Goal: Information Seeking & Learning: Learn about a topic

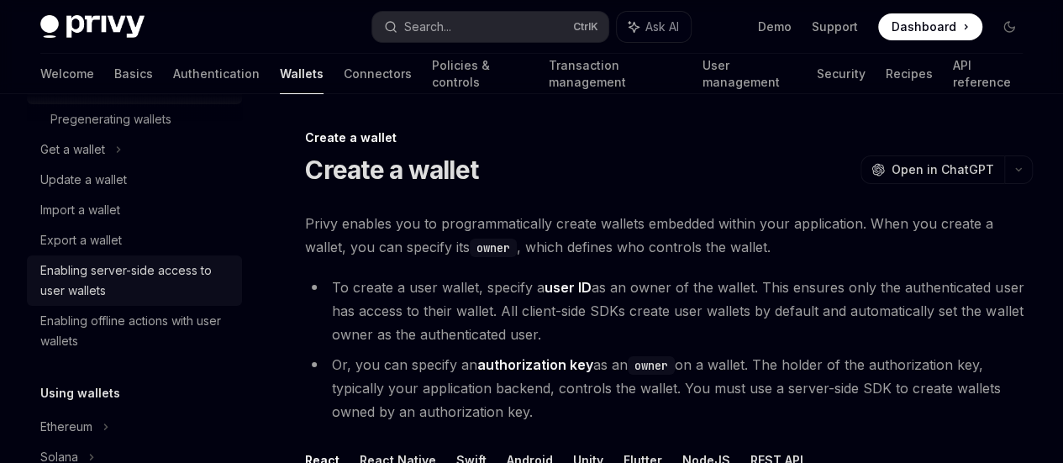
scroll to position [184, 0]
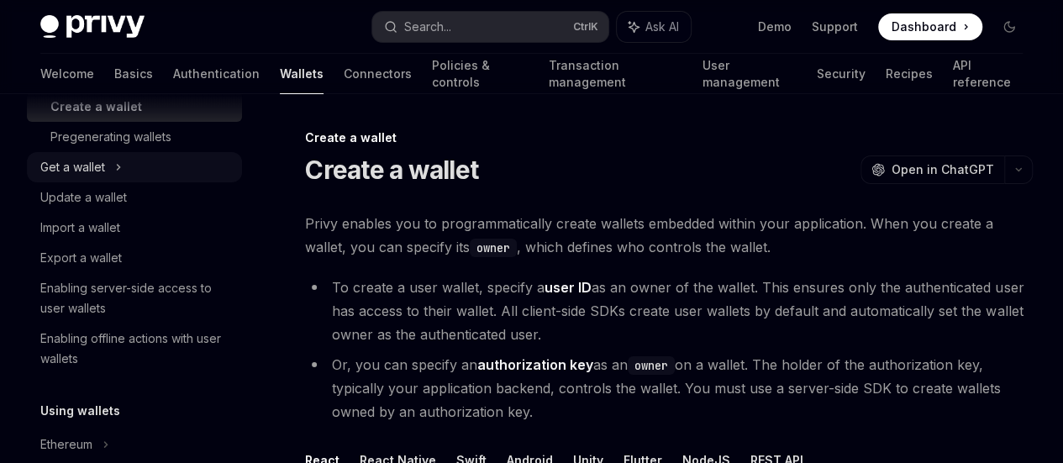
click at [115, 173] on icon at bounding box center [118, 167] width 7 height 20
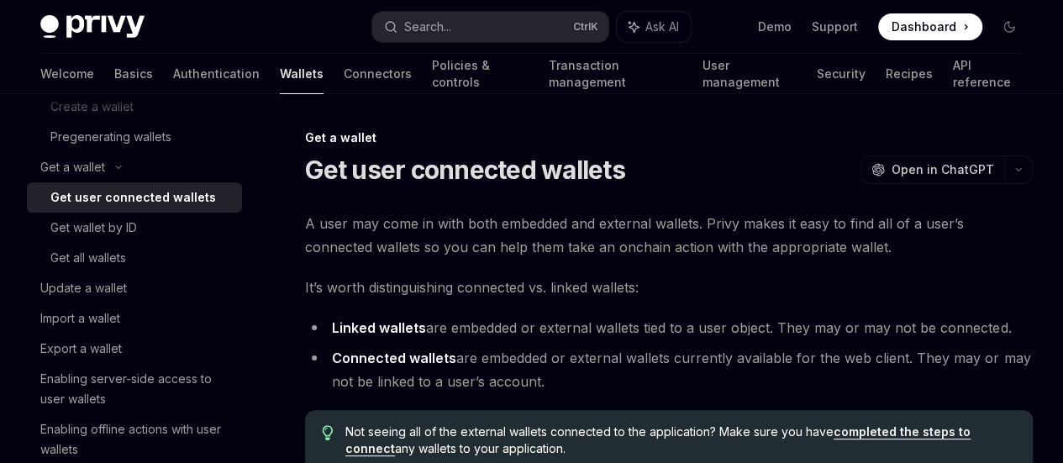
click at [121, 208] on link "Get user connected wallets" at bounding box center [134, 197] width 215 height 30
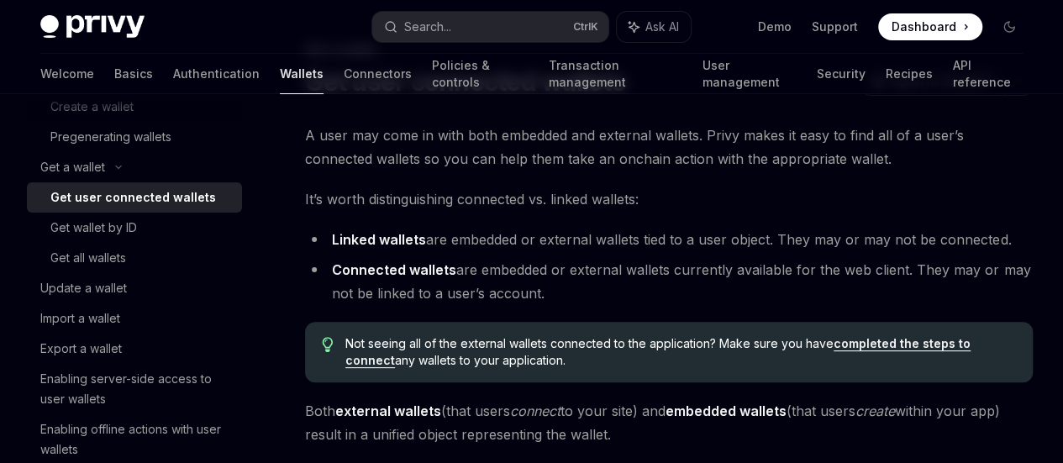
scroll to position [89, 0]
click at [131, 237] on div "Get wallet by ID" at bounding box center [93, 228] width 87 height 20
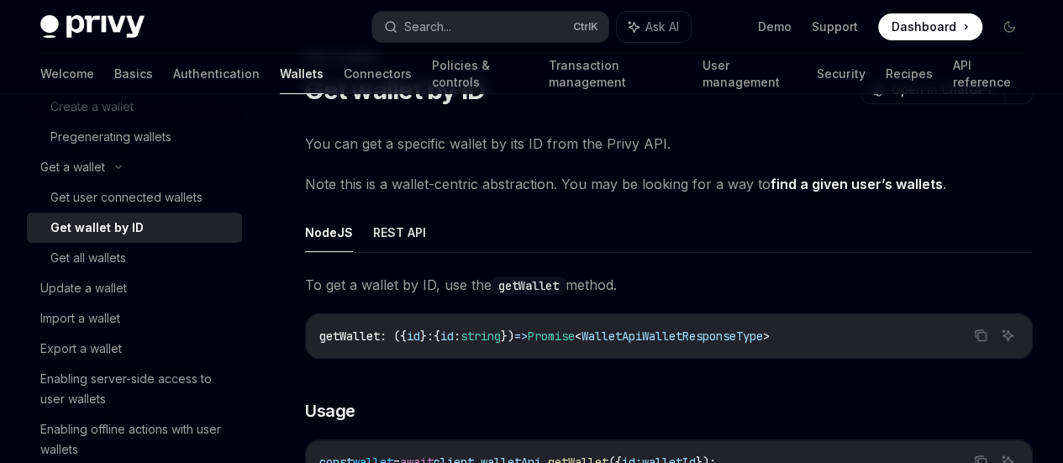
scroll to position [87, 0]
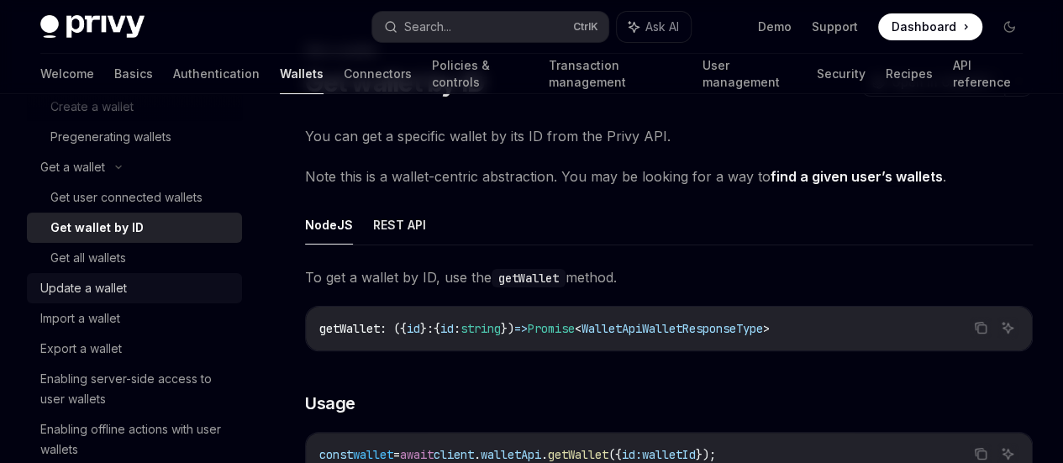
click at [106, 300] on link "Update a wallet" at bounding box center [134, 288] width 215 height 30
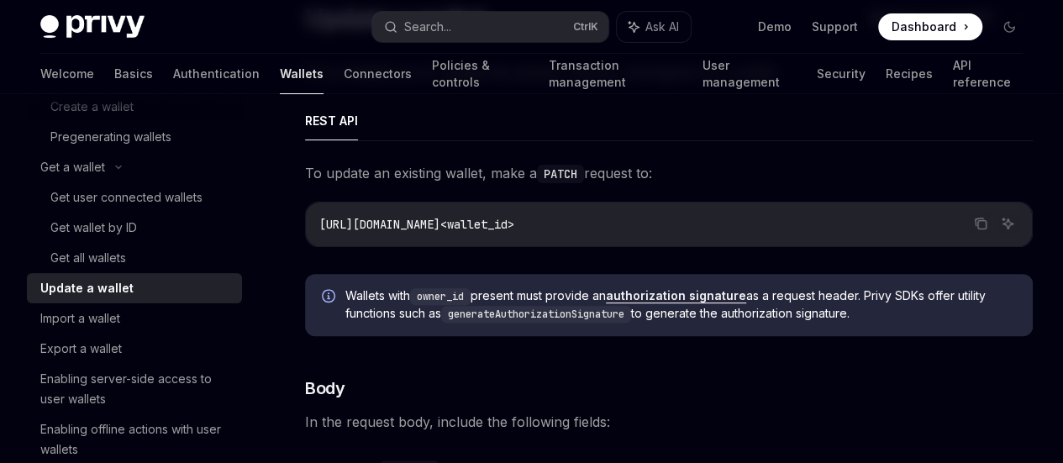
scroll to position [154, 0]
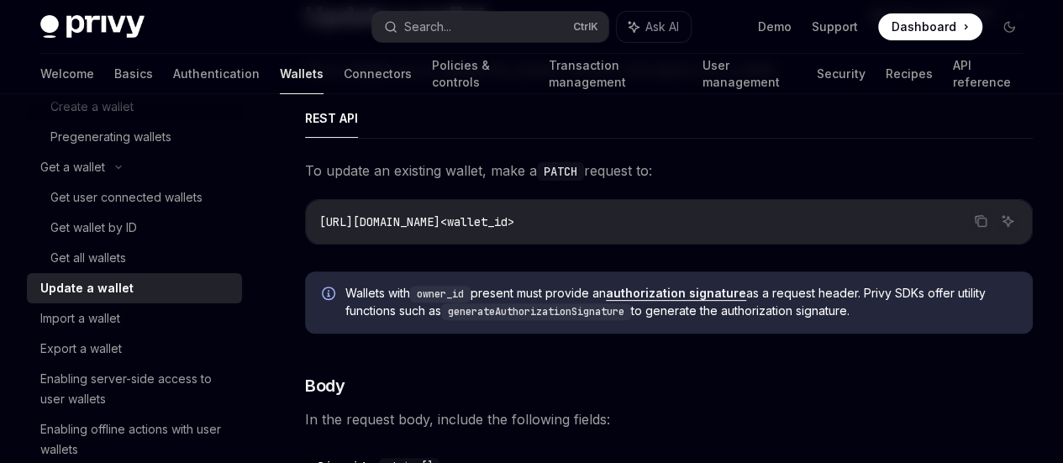
drag, startPoint x: 106, startPoint y: 300, endPoint x: 367, endPoint y: 146, distance: 302.6
click at [367, 139] on ul "REST API" at bounding box center [669, 118] width 728 height 40
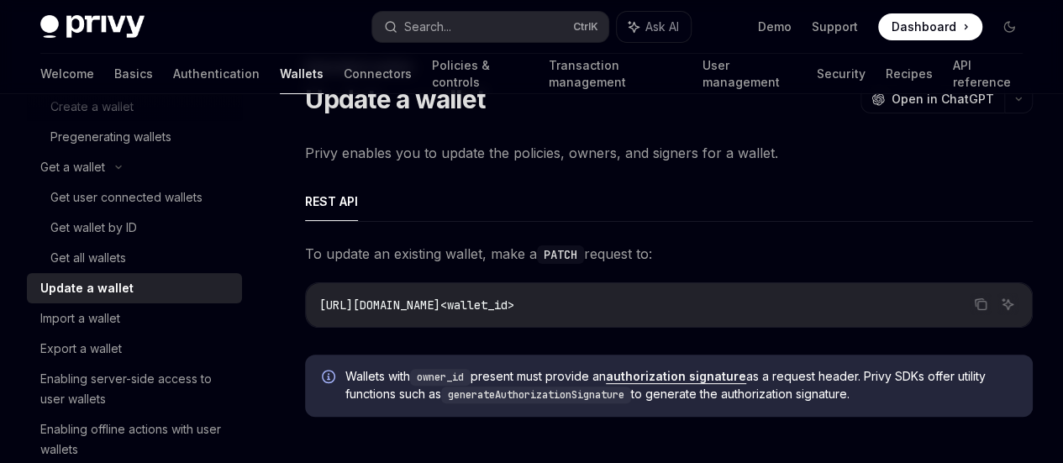
scroll to position [0, 0]
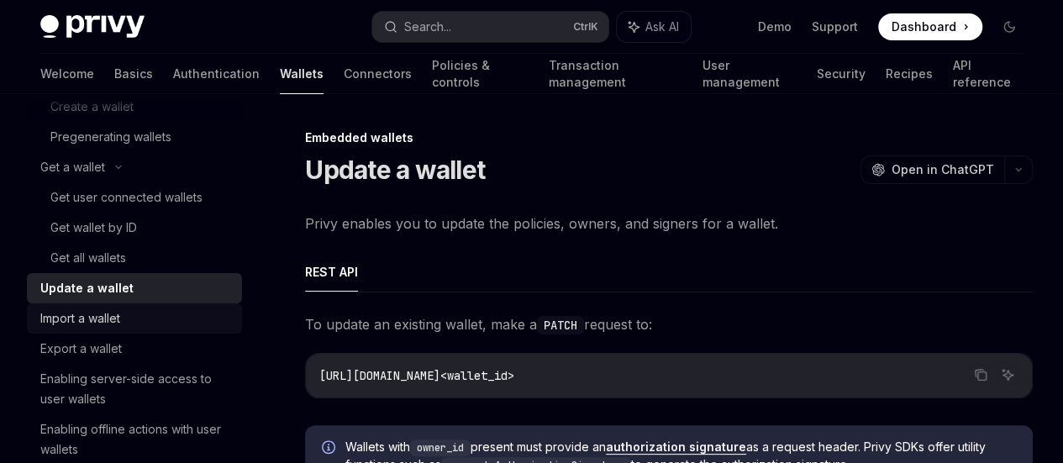
click at [150, 320] on div "Import a wallet" at bounding box center [136, 319] width 192 height 20
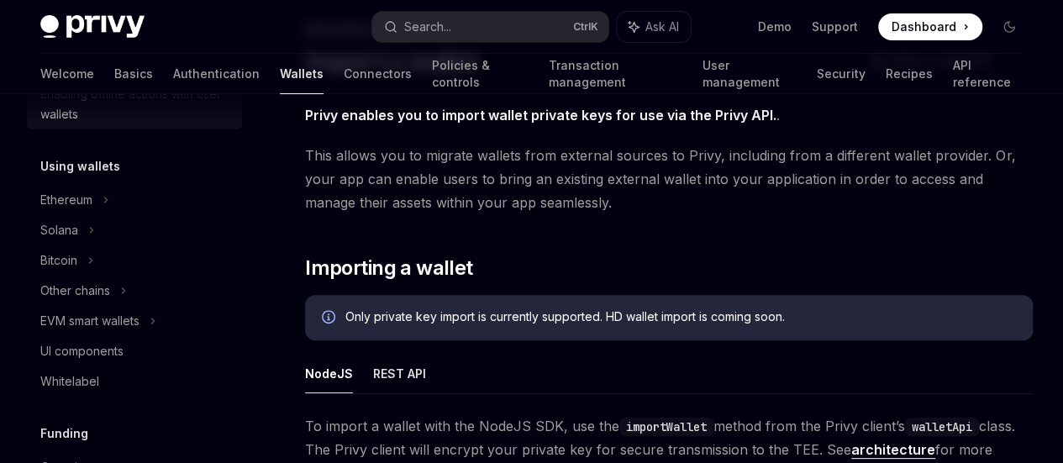
scroll to position [520, 0]
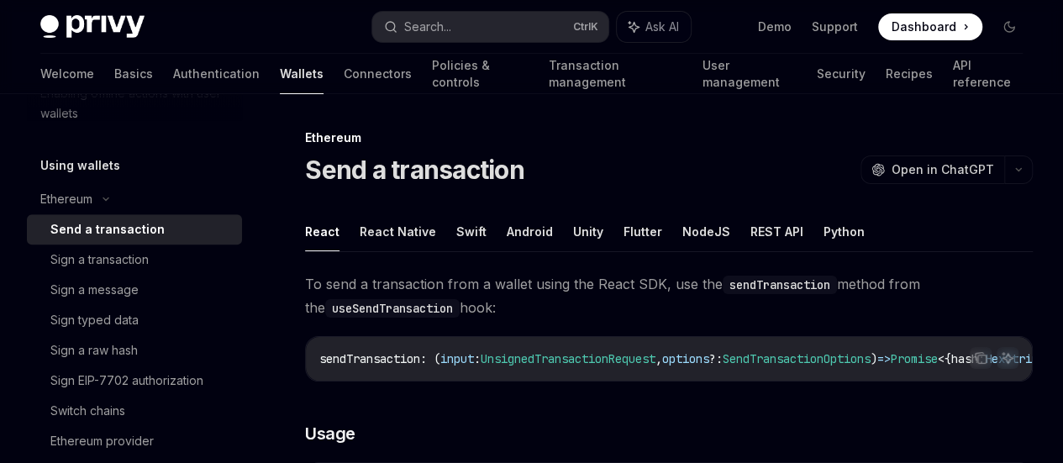
click at [108, 235] on div "Send a transaction" at bounding box center [107, 229] width 114 height 20
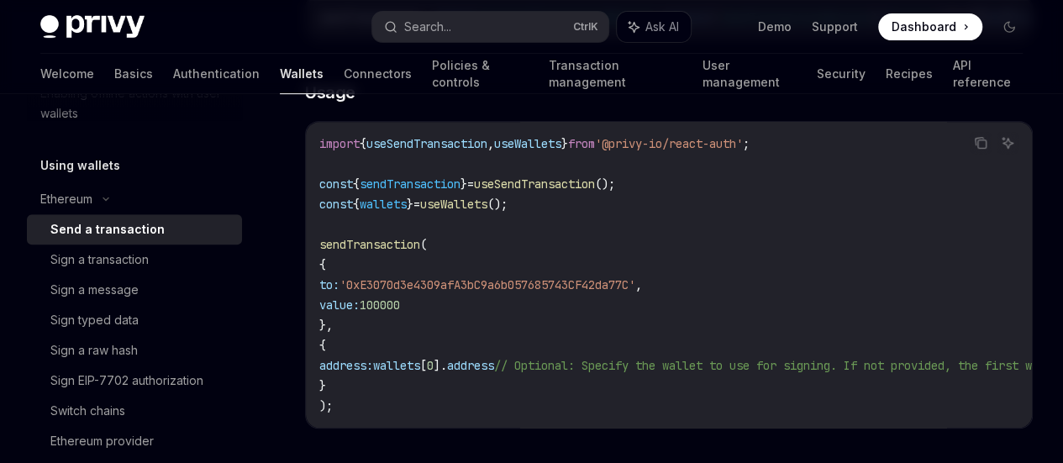
scroll to position [463, 0]
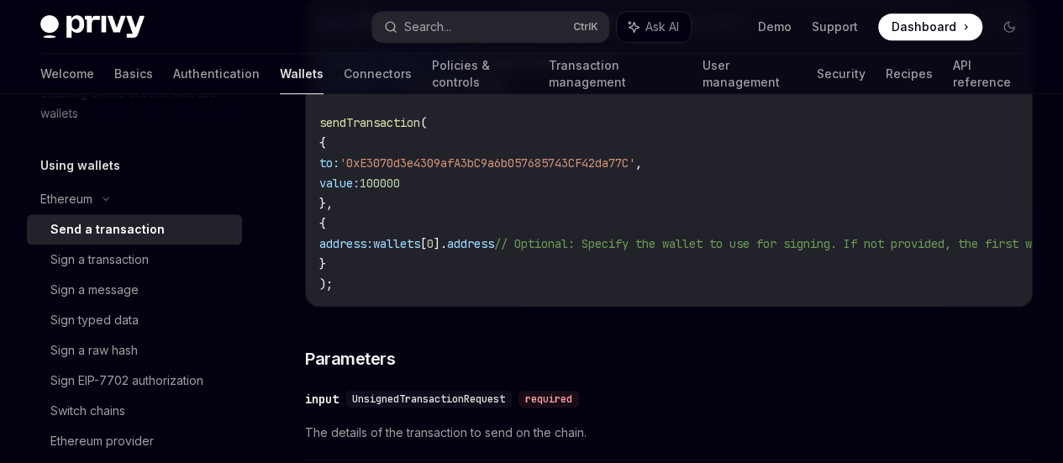
drag, startPoint x: 441, startPoint y: 322, endPoint x: 504, endPoint y: 327, distance: 63.3
click at [504, 306] on div "import { useSendTransaction , useWallets } from '@privy-io/react-auth' ; const …" at bounding box center [669, 153] width 726 height 306
drag, startPoint x: 467, startPoint y: 321, endPoint x: 520, endPoint y: 325, distance: 53.1
click at [520, 306] on div "import { useSendTransaction , useWallets } from '@privy-io/react-auth' ; const …" at bounding box center [669, 153] width 726 height 306
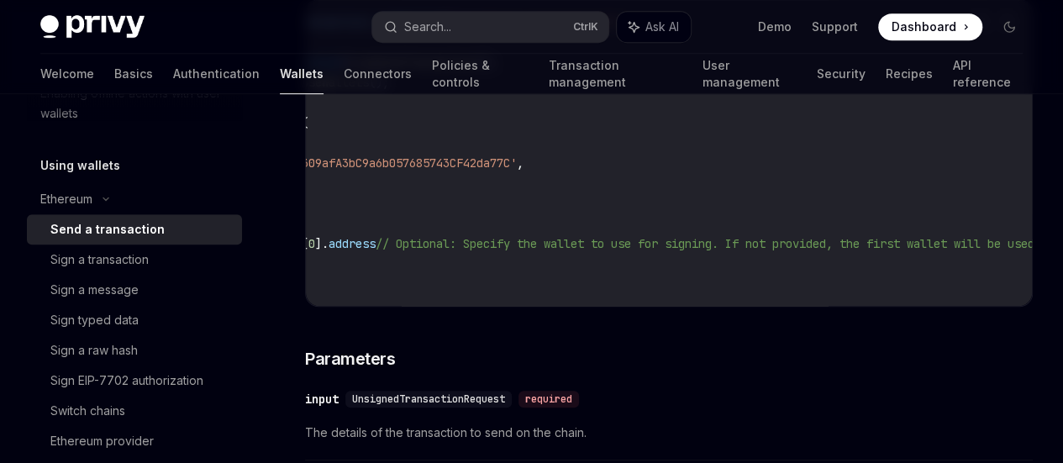
scroll to position [0, 0]
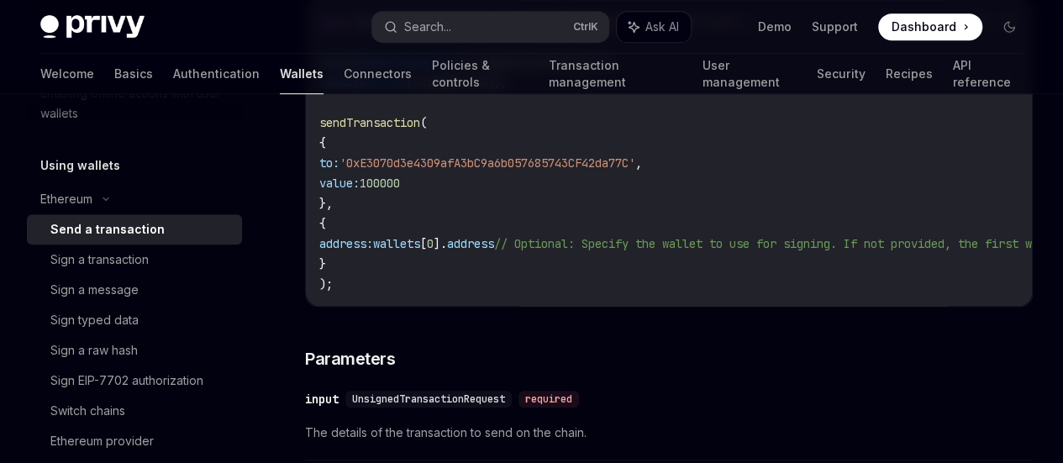
click at [657, 345] on div "To send a transaction from a wallet using the React SDK, use the sendTransactio…" at bounding box center [669, 402] width 728 height 1187
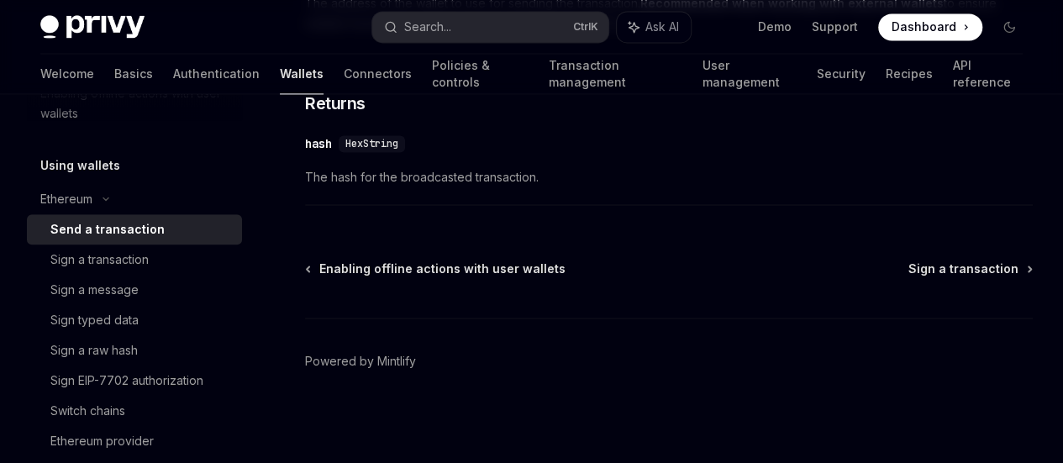
scroll to position [1305, 0]
click at [133, 252] on div "Sign a transaction" at bounding box center [99, 260] width 98 height 20
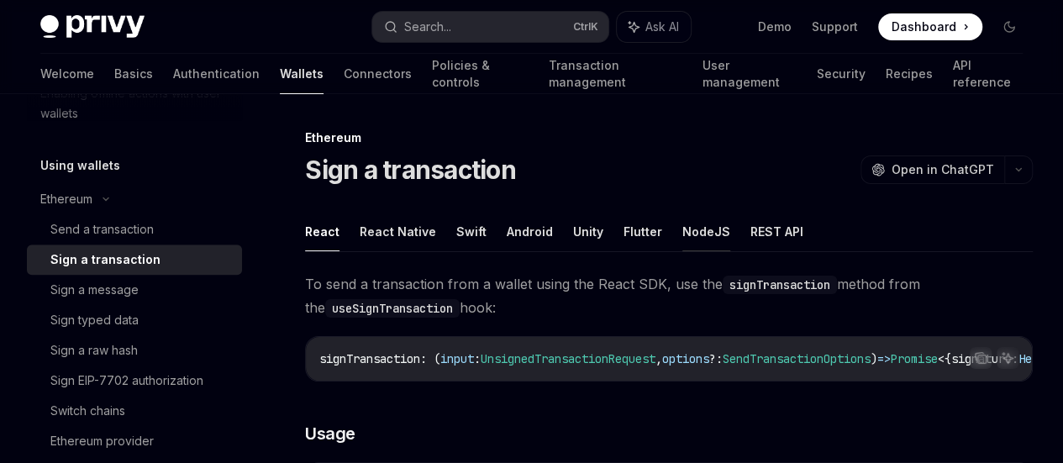
click at [691, 240] on button "NodeJS" at bounding box center [707, 232] width 48 height 40
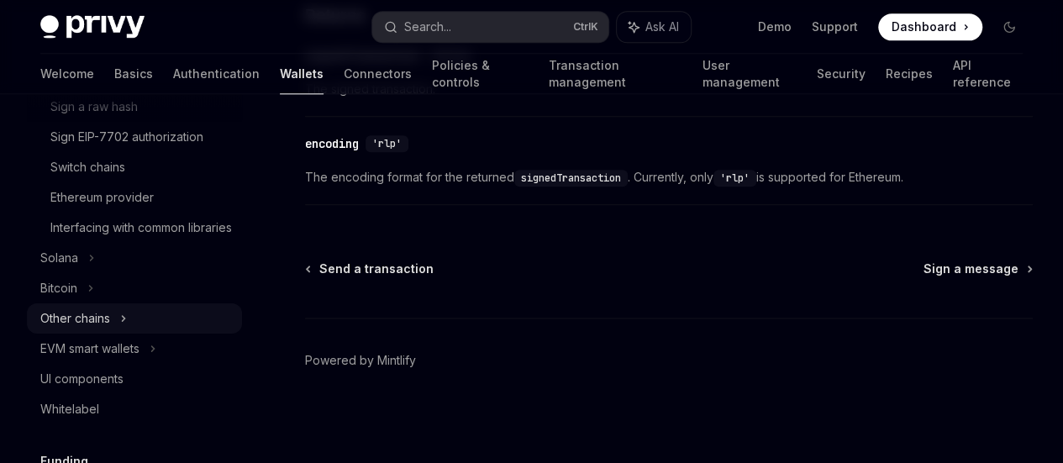
scroll to position [874, 0]
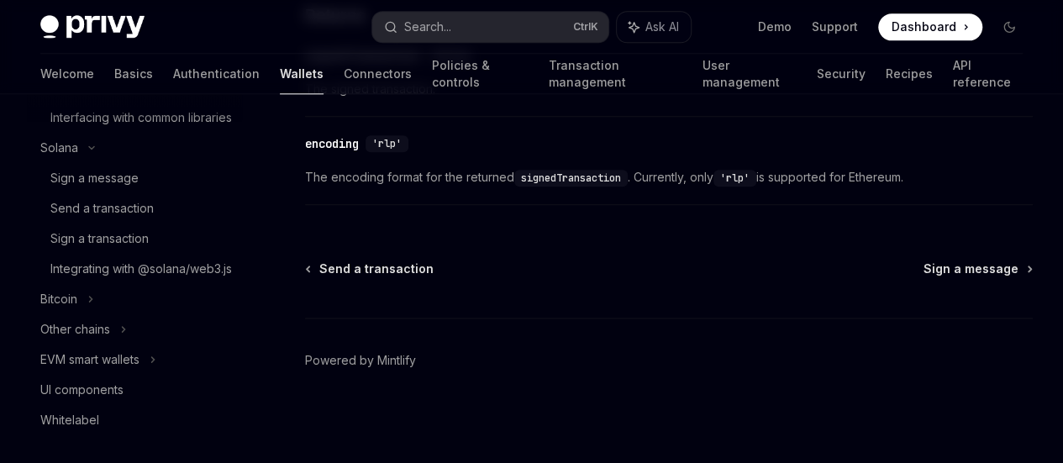
scroll to position [782, 0]
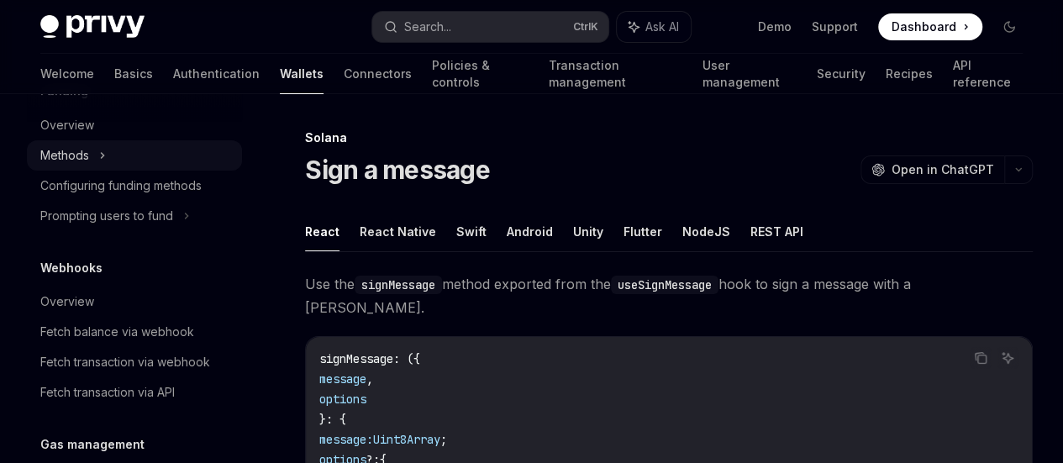
scroll to position [1254, 0]
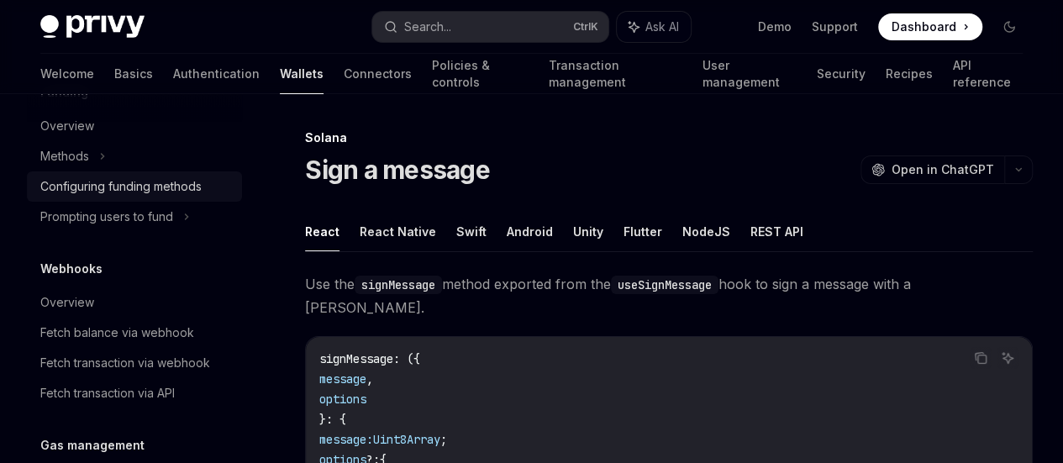
click at [108, 197] on div "Configuring funding methods" at bounding box center [120, 187] width 161 height 20
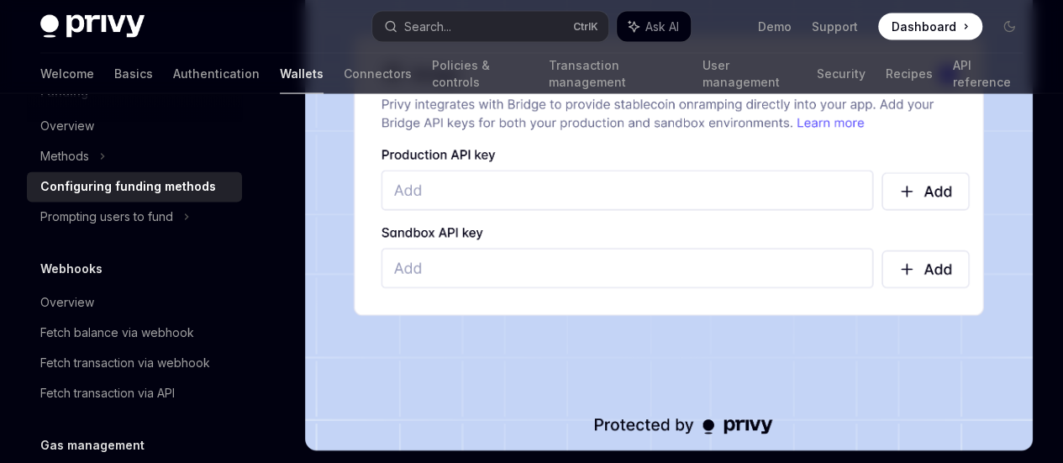
scroll to position [1714, 0]
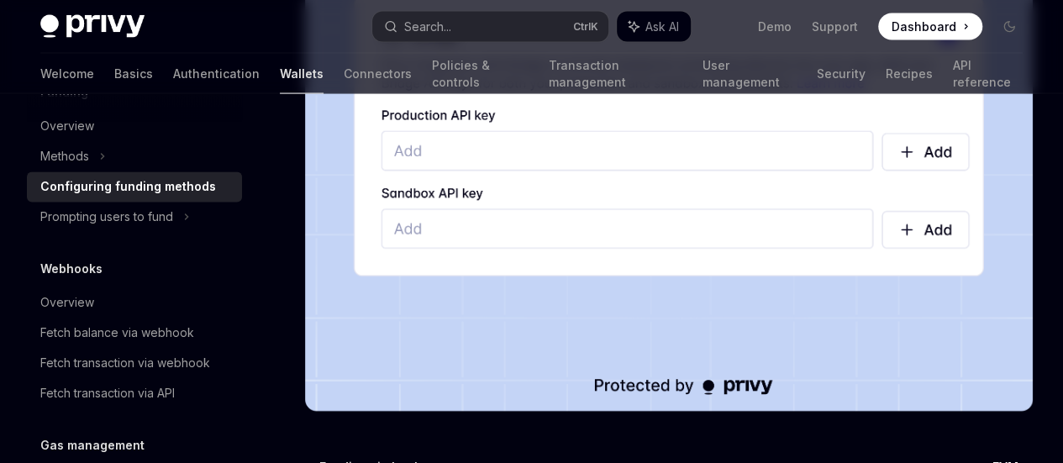
click at [993, 459] on span "EVM" at bounding box center [1006, 467] width 26 height 17
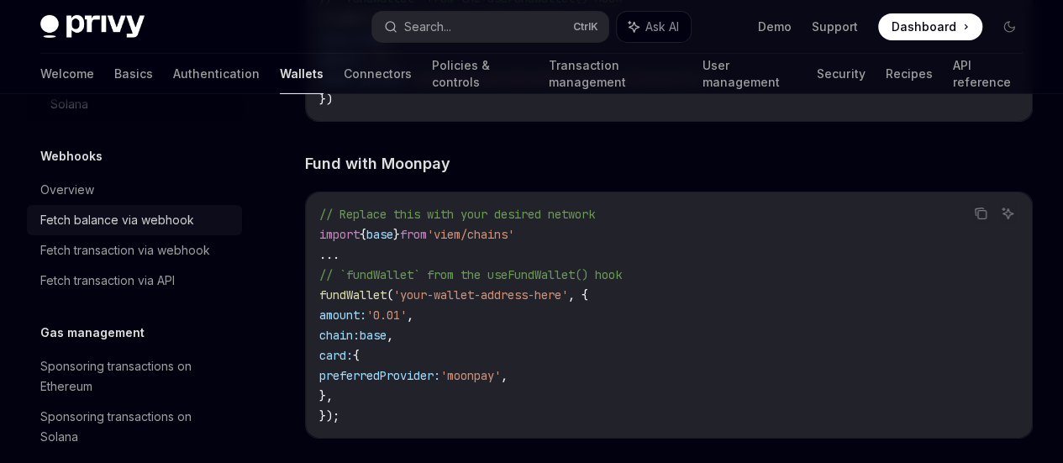
scroll to position [1459, 0]
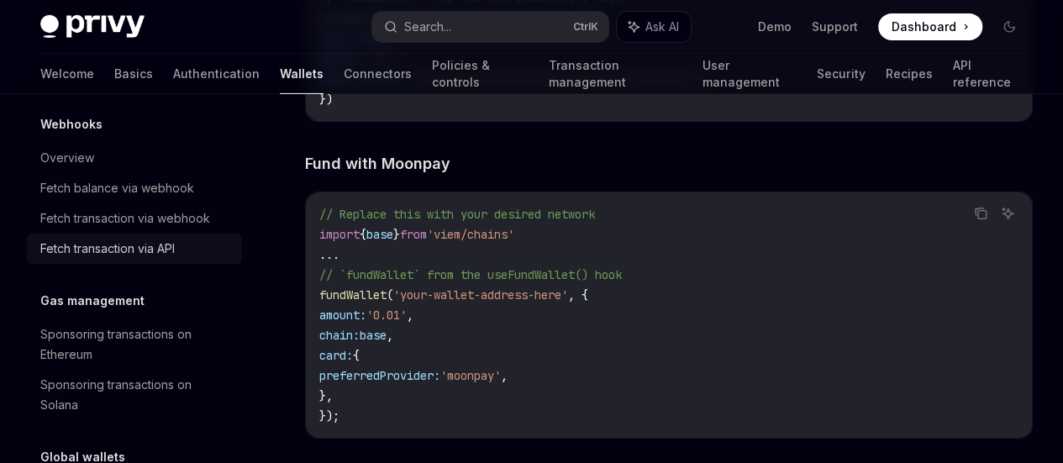
click at [111, 259] on div "Fetch transaction via API" at bounding box center [107, 249] width 135 height 20
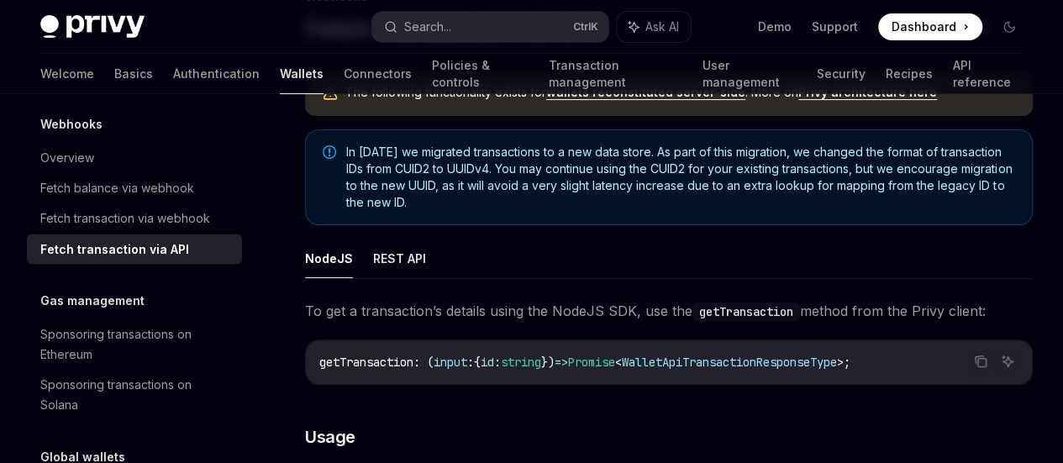
scroll to position [325, 0]
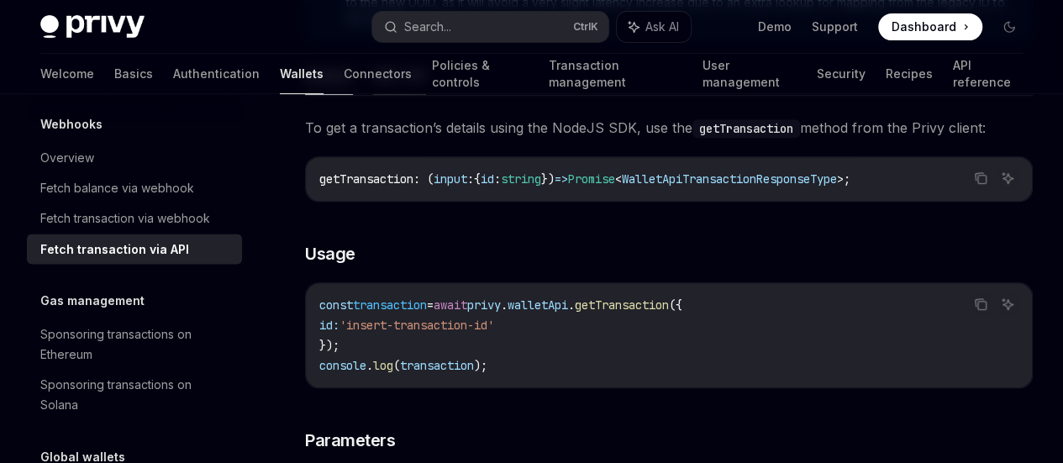
click at [404, 95] on button "REST API" at bounding box center [399, 75] width 53 height 40
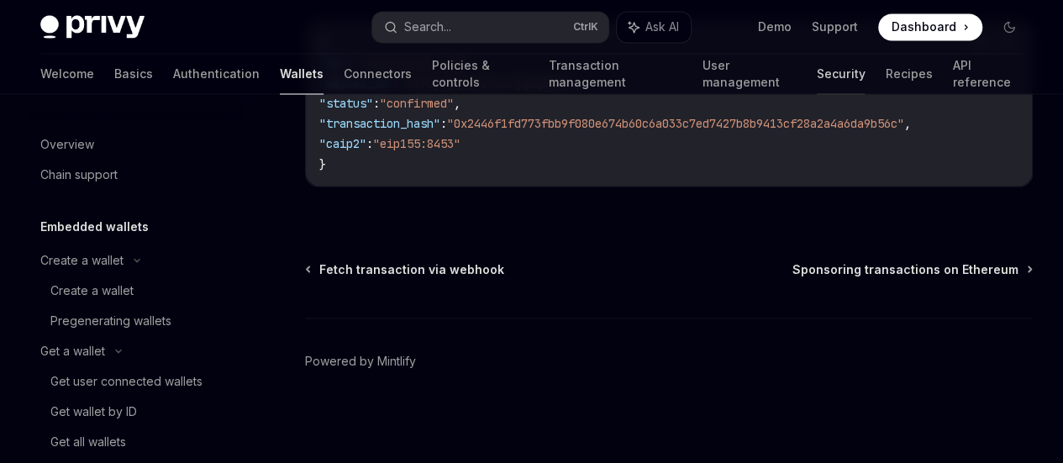
click at [817, 54] on link "Security" at bounding box center [841, 74] width 48 height 40
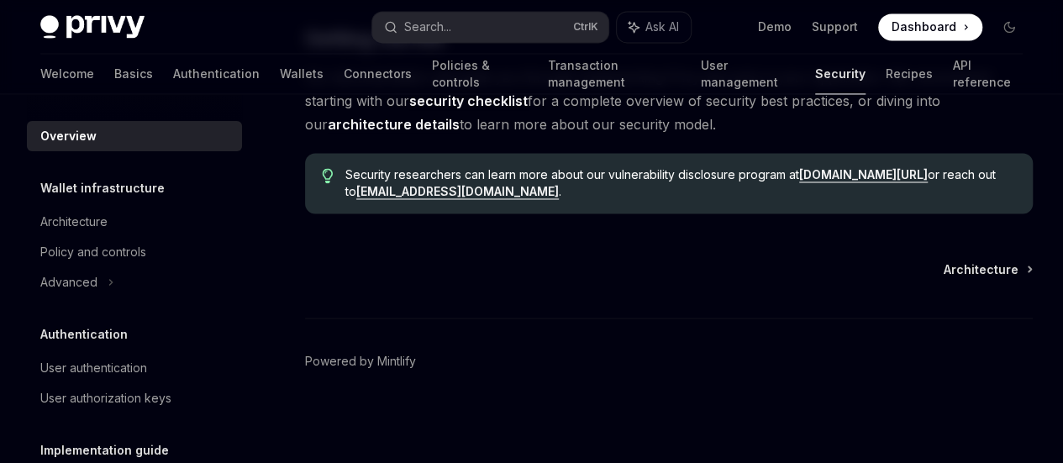
scroll to position [1697, 0]
click at [83, 226] on div "Architecture" at bounding box center [73, 222] width 67 height 20
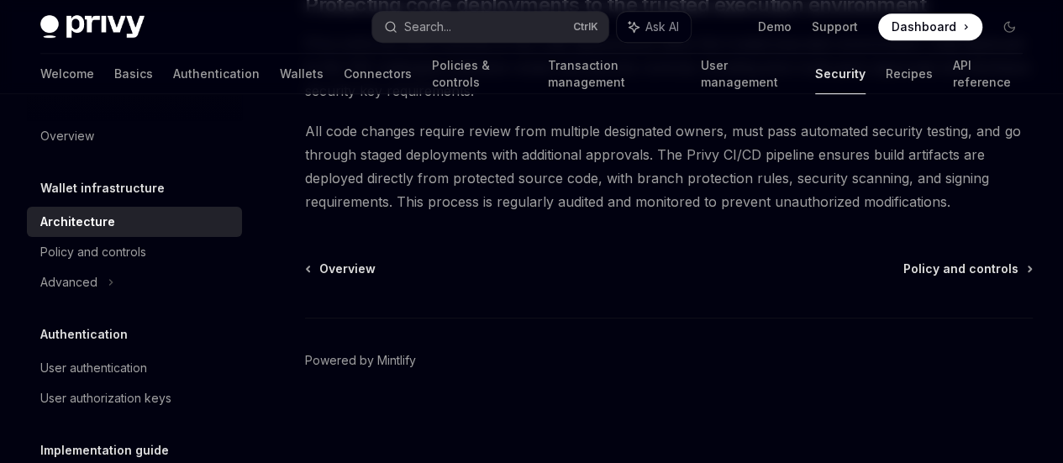
scroll to position [4136, 0]
click at [158, 272] on div "Advanced" at bounding box center [134, 282] width 215 height 30
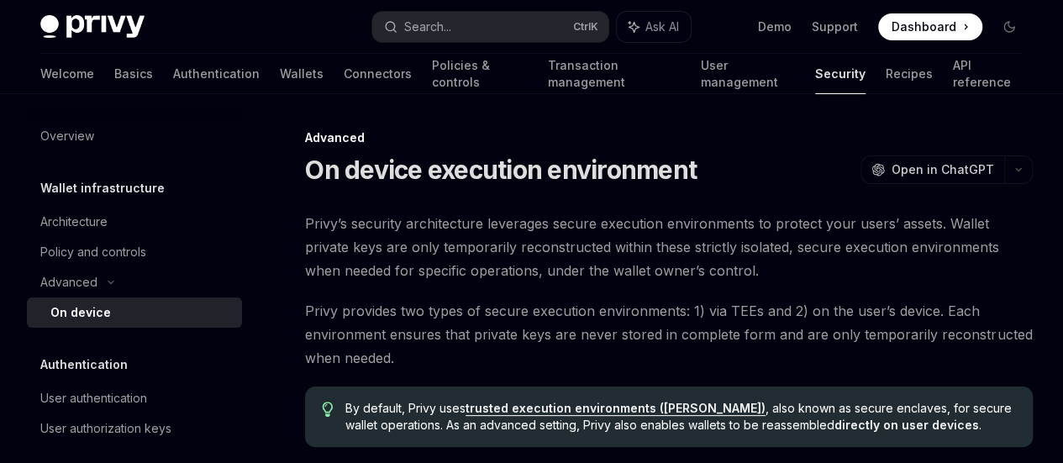
click at [572, 282] on span "Privy’s security architecture leverages secure execution environments to protec…" at bounding box center [669, 247] width 728 height 71
click at [673, 23] on span "Ask AI" at bounding box center [663, 26] width 34 height 17
type textarea "*"
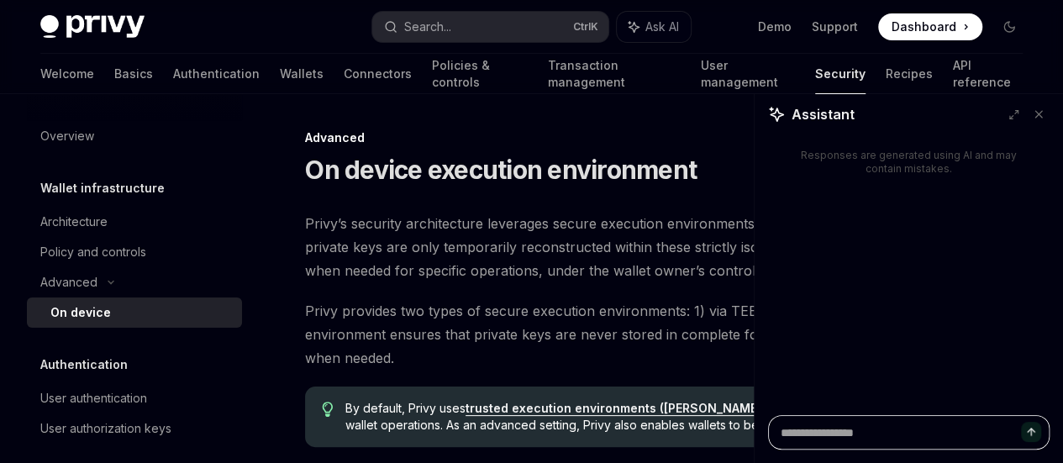
type textarea "*"
type textarea "**"
type textarea "*"
type textarea "***"
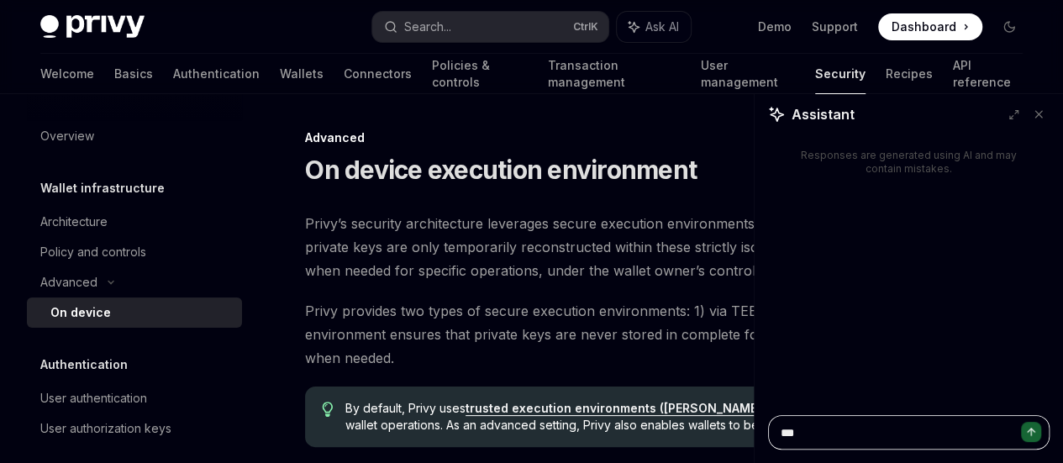
type textarea "*"
type textarea "***"
type textarea "*"
type textarea "***"
click at [953, 76] on link "API reference" at bounding box center [988, 74] width 70 height 40
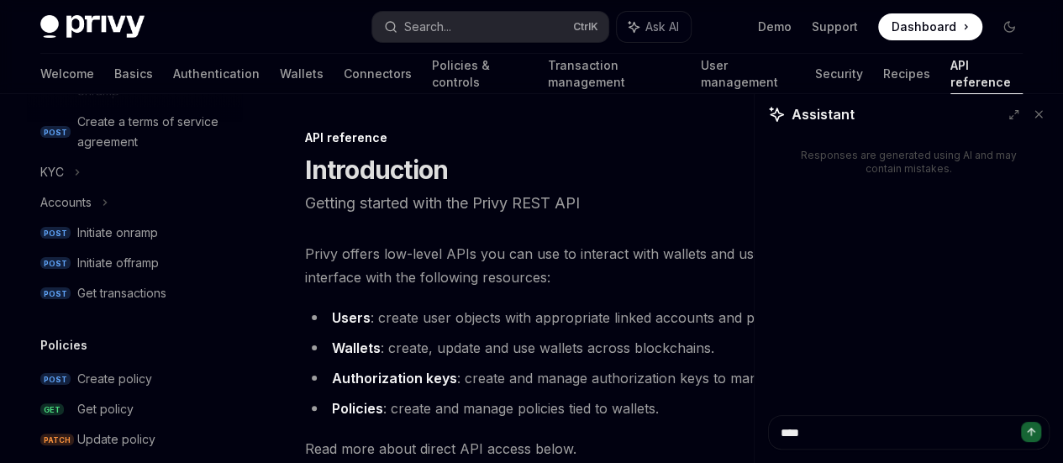
scroll to position [703, 0]
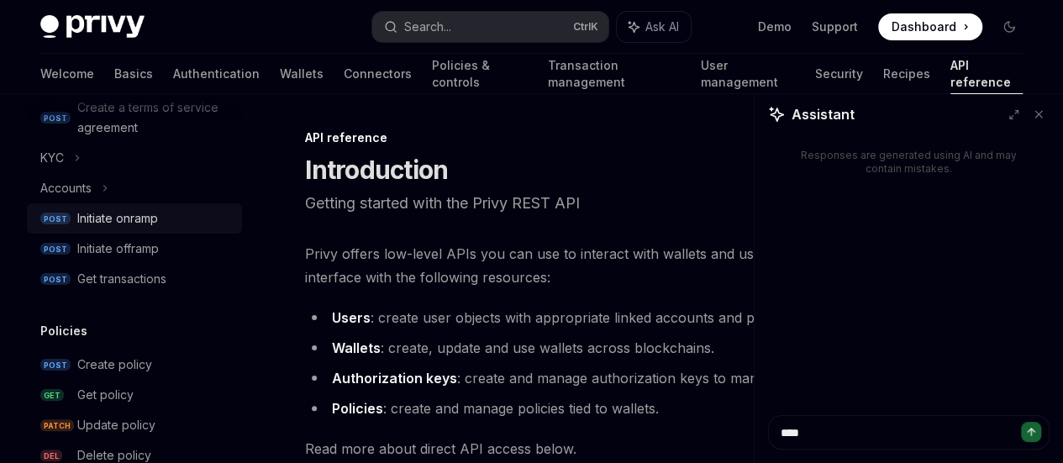
click at [123, 211] on div "Initiate onramp" at bounding box center [117, 218] width 81 height 20
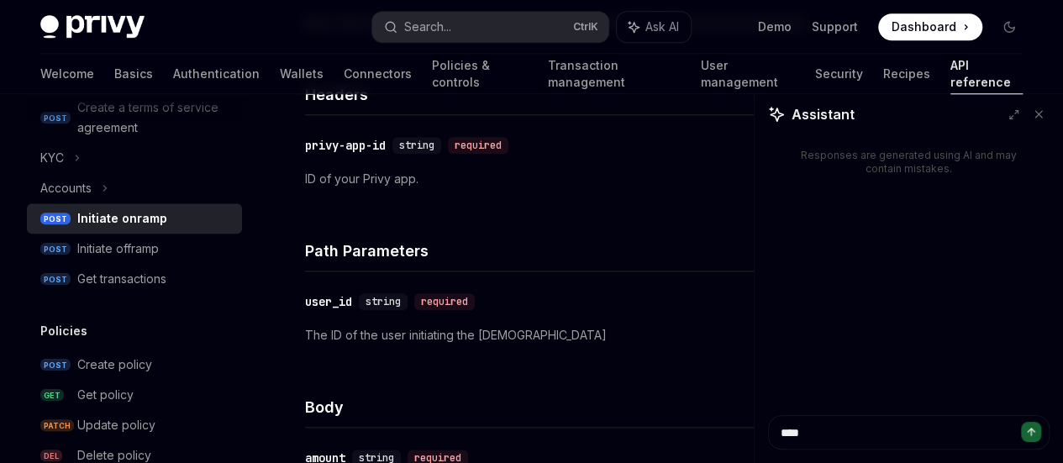
scroll to position [979, 0]
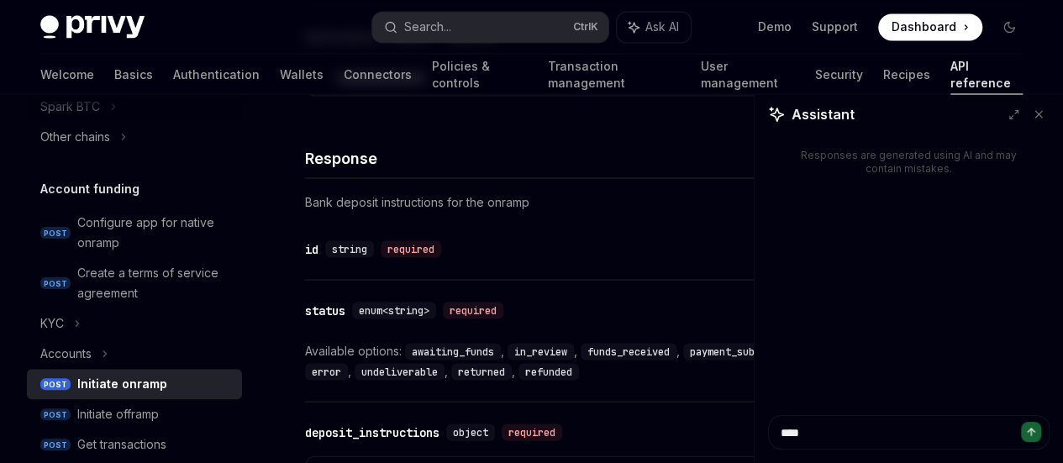
scroll to position [539, 0]
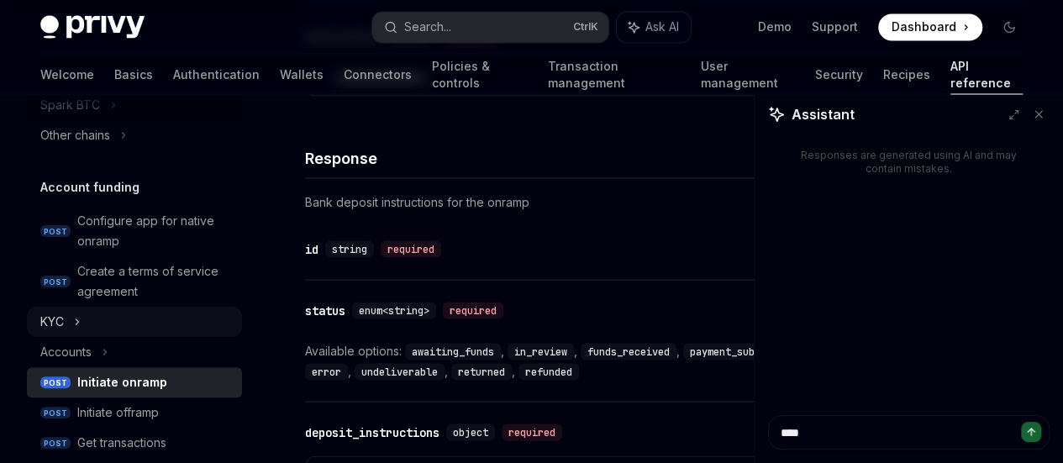
click at [66, 319] on div "KYC" at bounding box center [134, 322] width 215 height 30
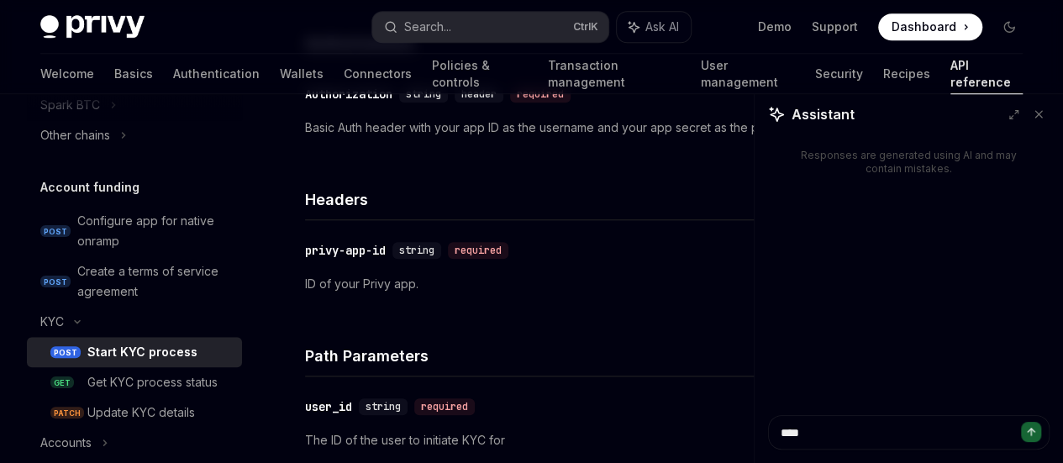
scroll to position [800, 0]
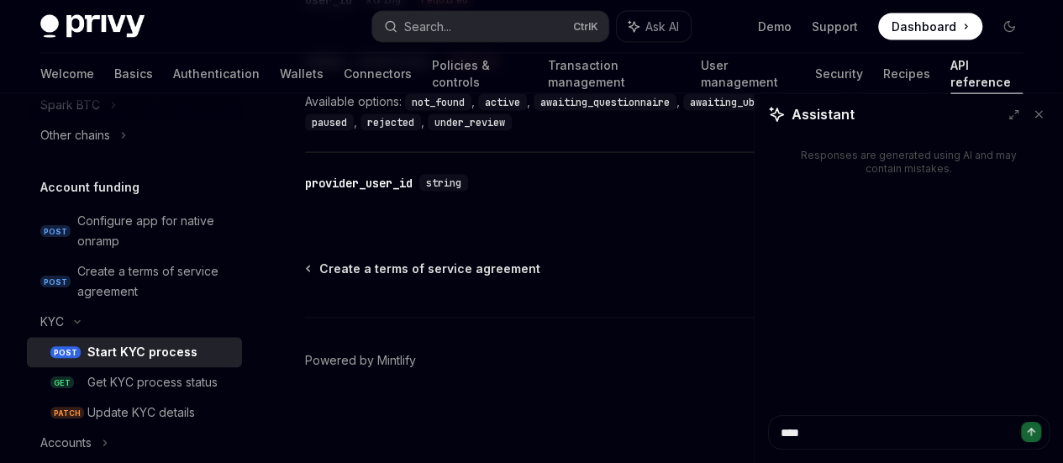
scroll to position [1367, 0]
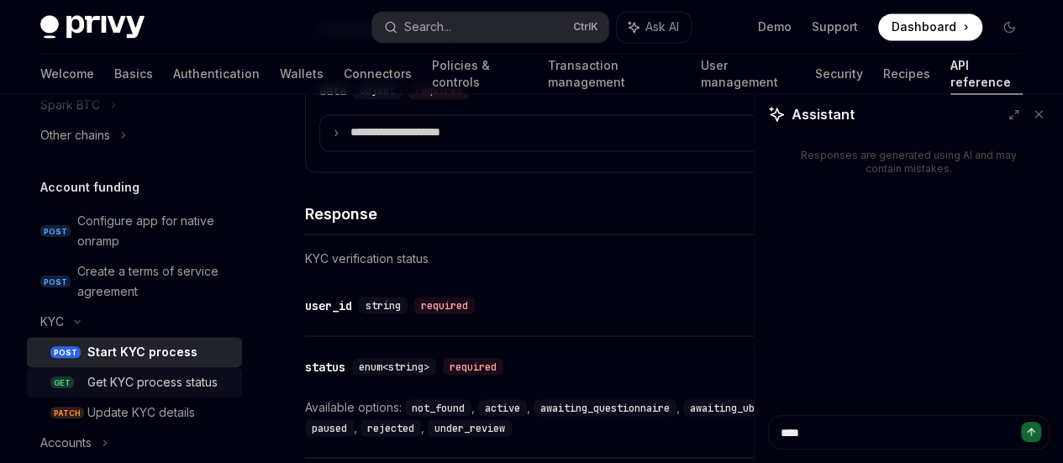
click at [136, 382] on div "Get KYC process status" at bounding box center [152, 382] width 130 height 20
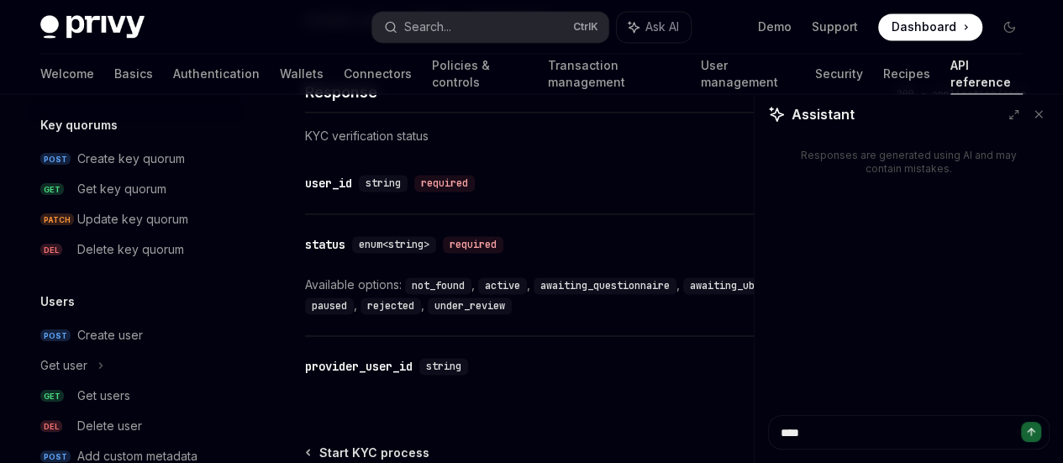
scroll to position [1384, 0]
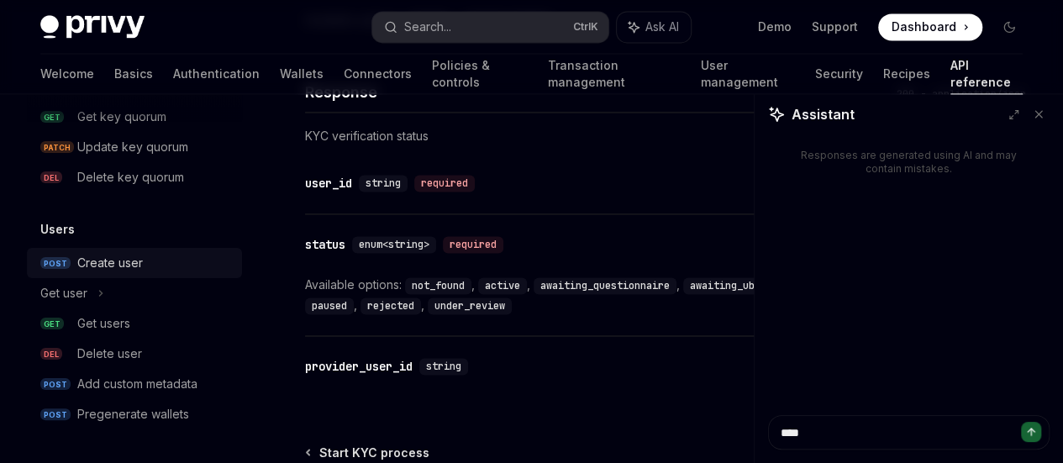
click at [96, 251] on link "POST Create user" at bounding box center [134, 263] width 215 height 30
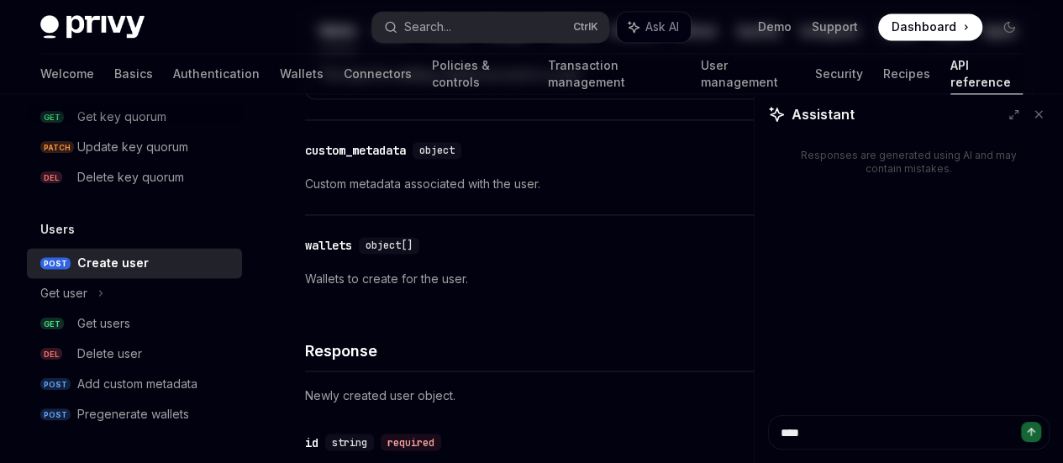
type textarea "*"
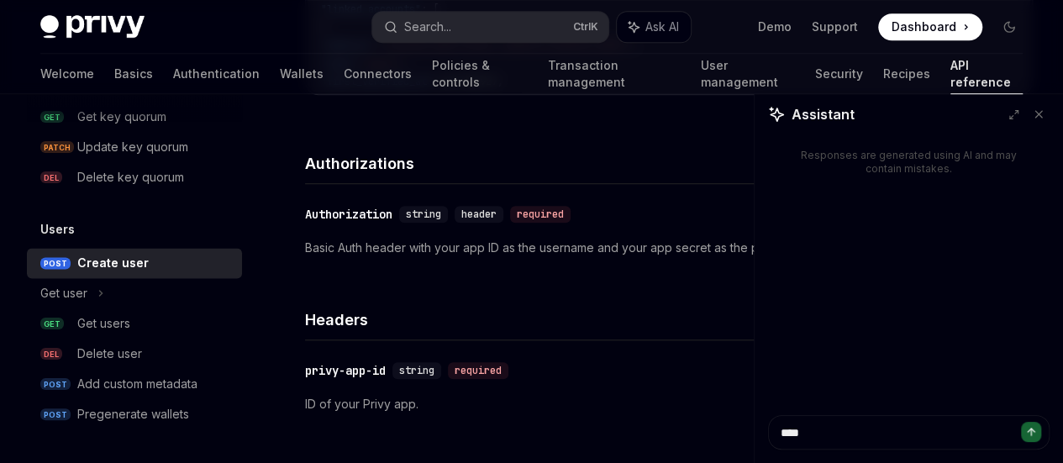
scroll to position [2450, 0]
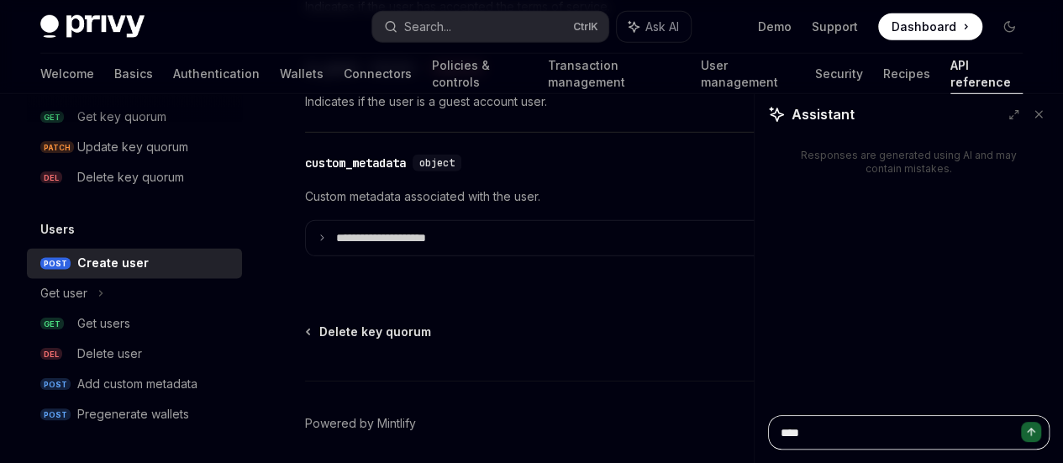
click at [807, 427] on textarea "***" at bounding box center [909, 432] width 282 height 34
type textarea "***"
type textarea "*"
type textarea "**"
type textarea "*"
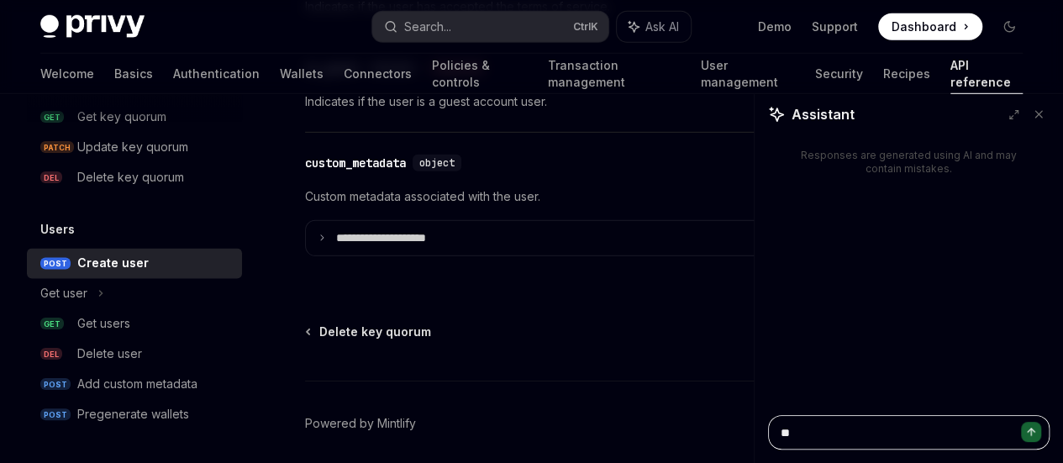
type textarea "*"
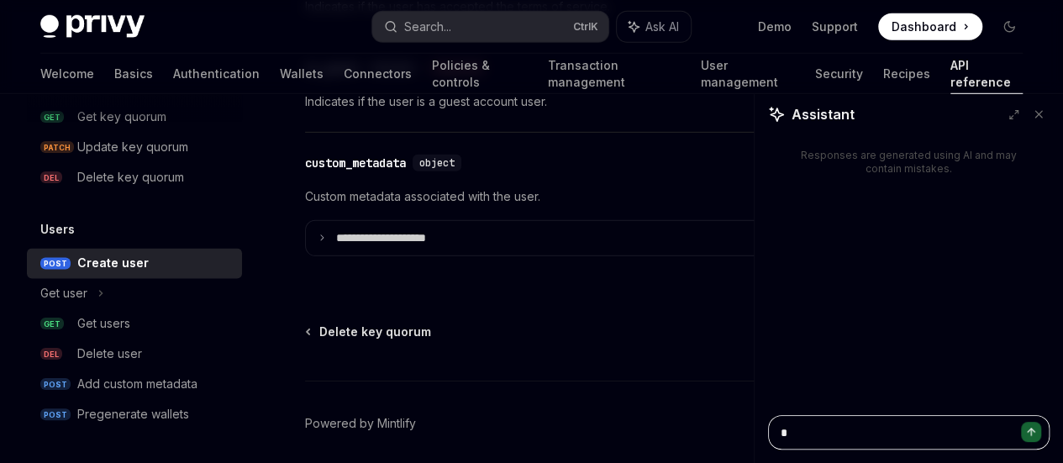
type textarea "**"
type textarea "*"
type textarea "***"
type textarea "*"
type textarea "****"
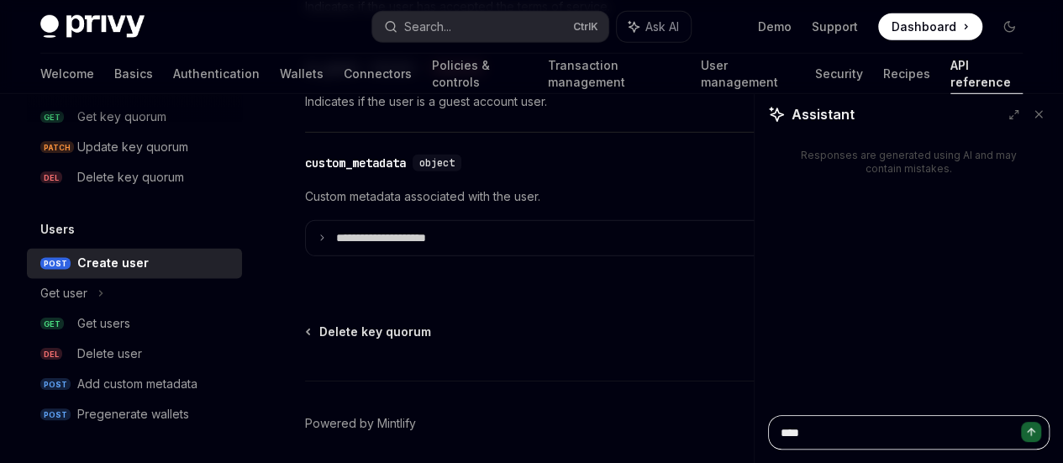
type textarea "*"
type textarea "*****"
type textarea "*"
type textarea "*****"
type textarea "*"
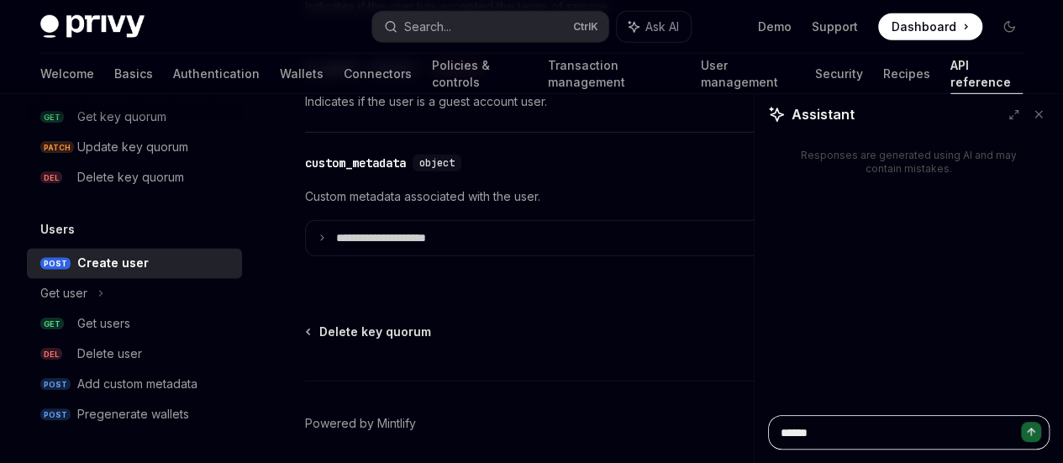
type textarea "*******"
type textarea "*"
type textarea "********"
type textarea "*"
type textarea "*********"
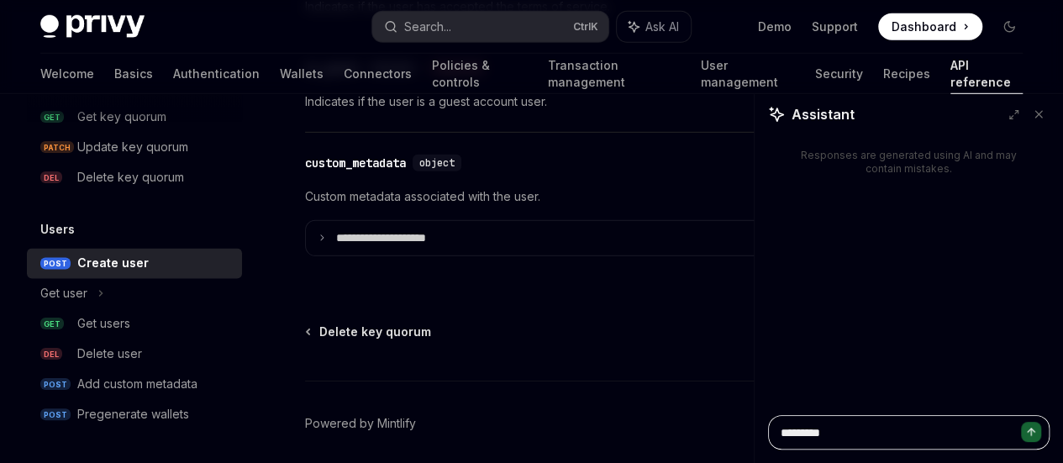
type textarea "*"
type textarea "**********"
type textarea "*"
type textarea "**********"
type textarea "*"
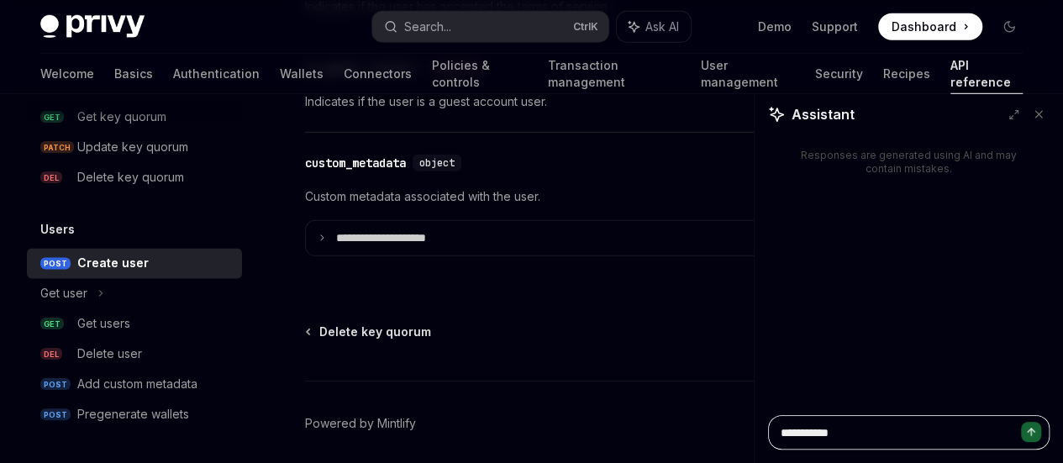
type textarea "**********"
type textarea "*"
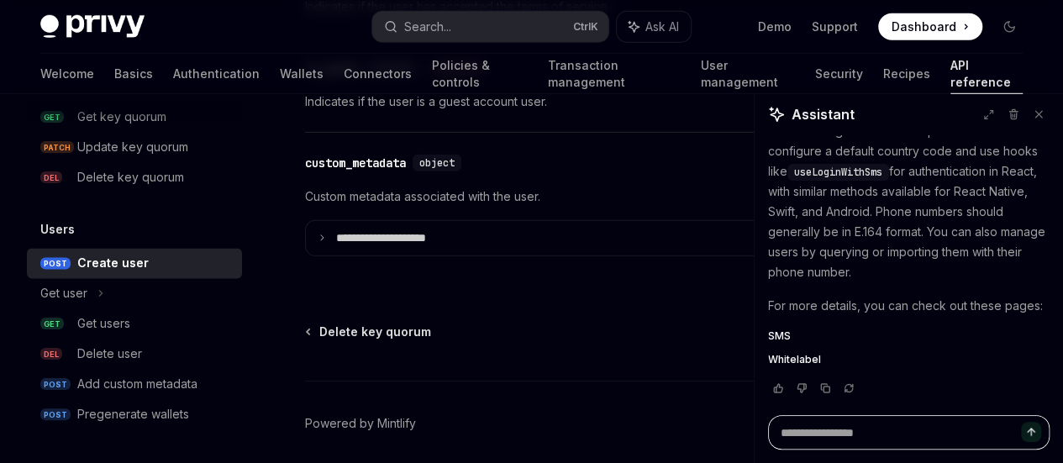
type textarea "*"
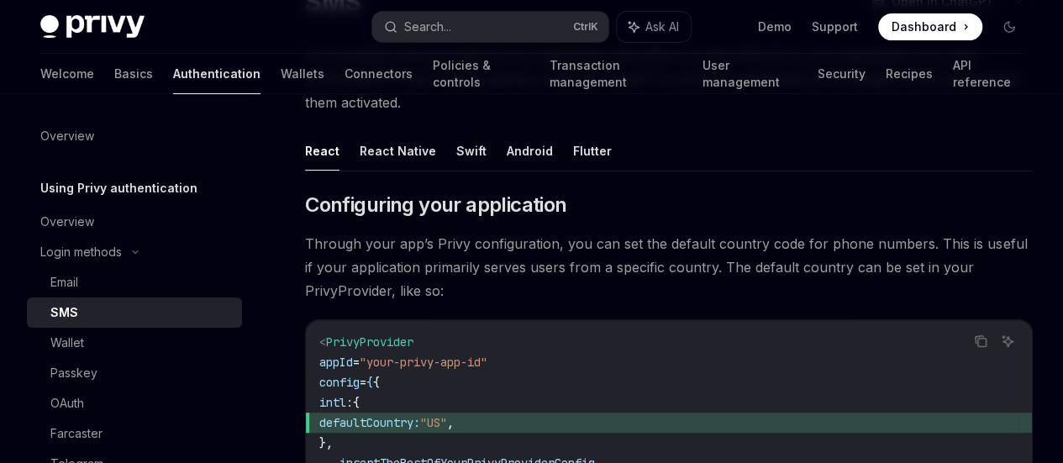
scroll to position [166, 0]
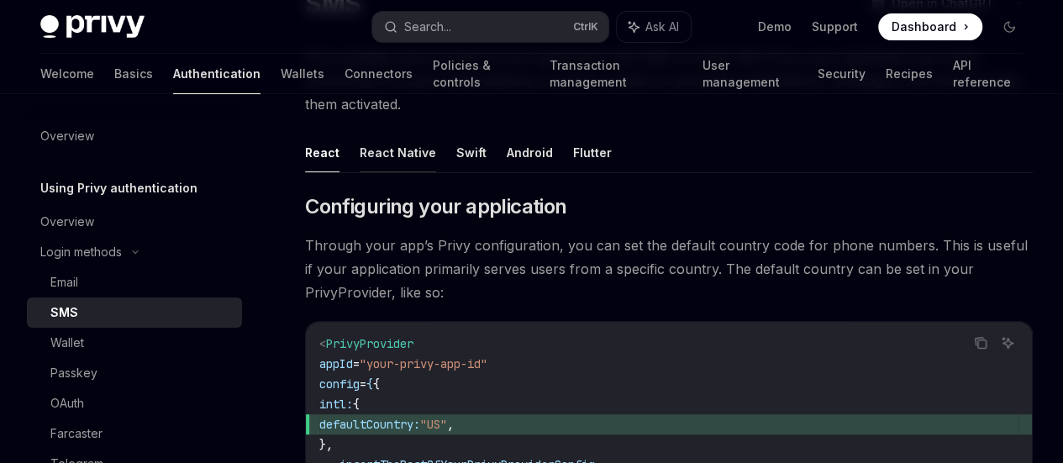
click at [404, 172] on button "React Native" at bounding box center [398, 153] width 77 height 40
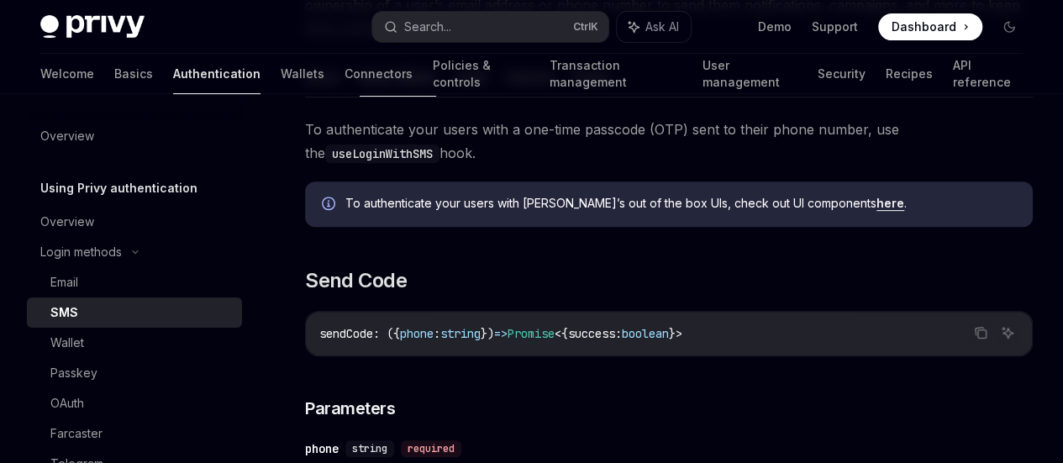
scroll to position [216, 0]
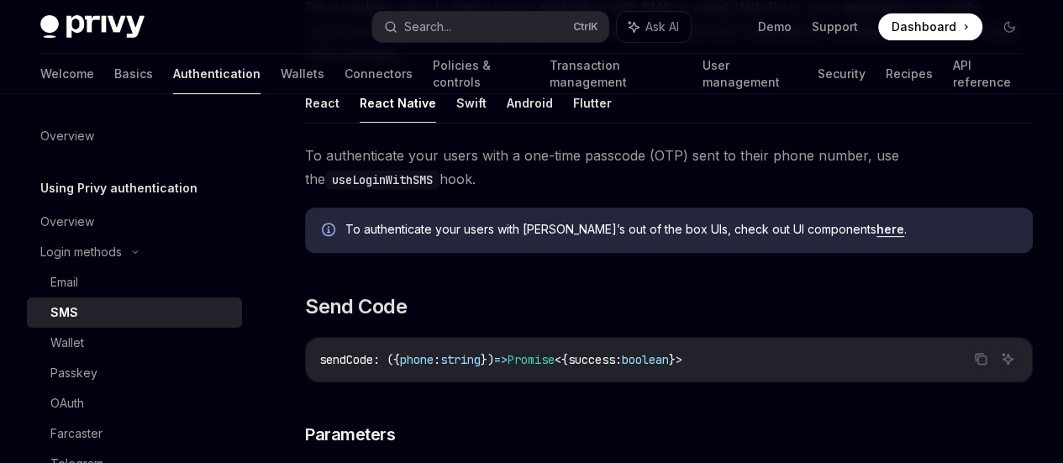
click at [484, 124] on ul "React React Native Swift Android Flutter" at bounding box center [669, 103] width 728 height 40
click at [530, 123] on button "Android" at bounding box center [530, 103] width 46 height 40
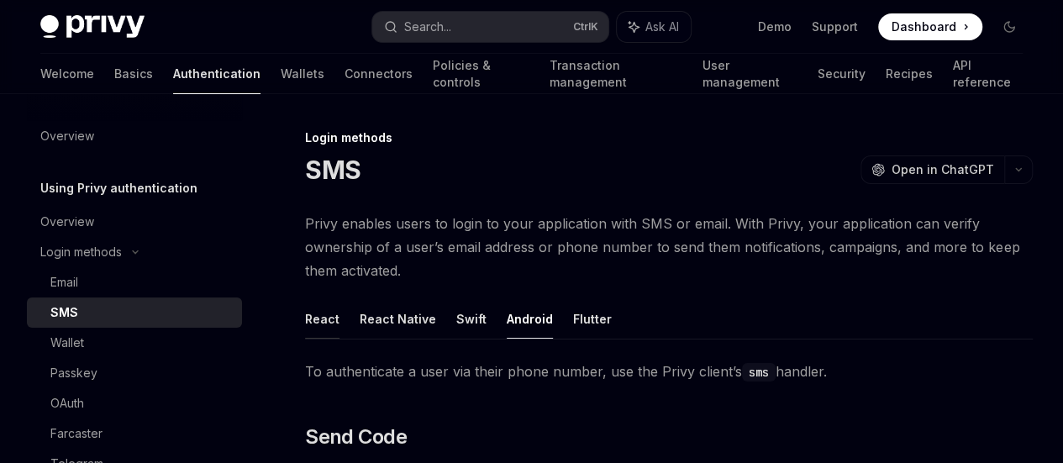
click at [331, 339] on button "React" at bounding box center [322, 319] width 34 height 40
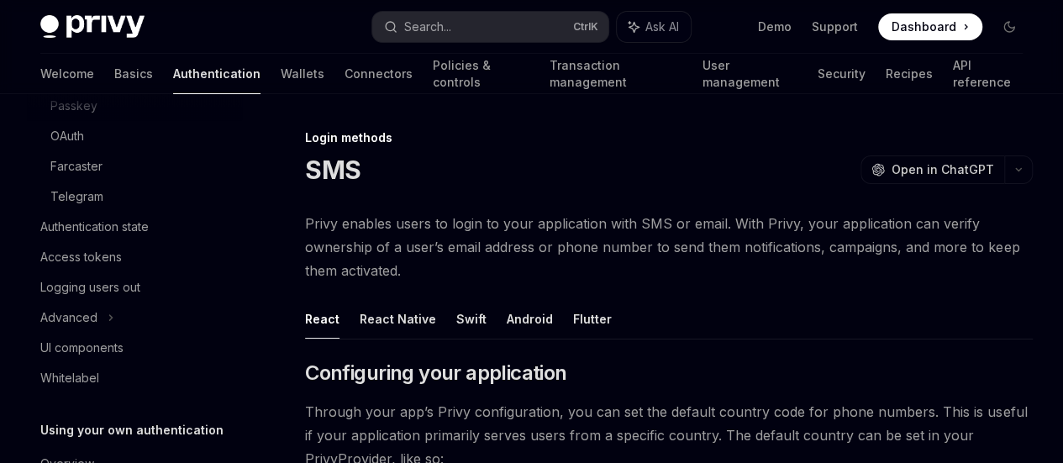
scroll to position [377, 0]
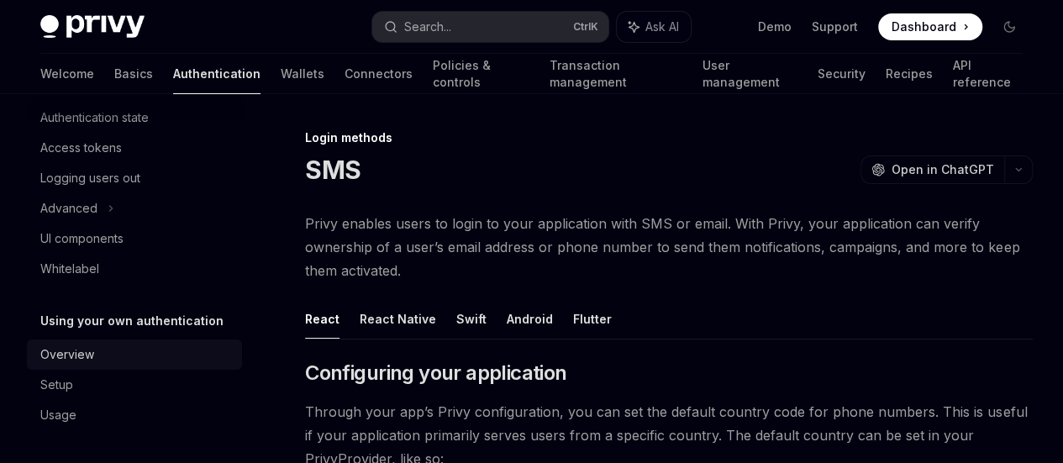
click at [118, 359] on div "Overview" at bounding box center [136, 355] width 192 height 20
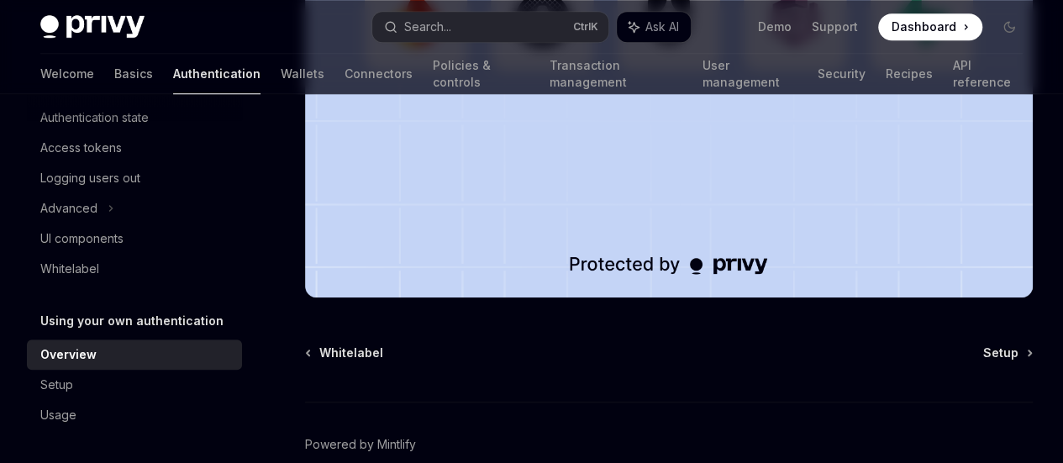
scroll to position [710, 0]
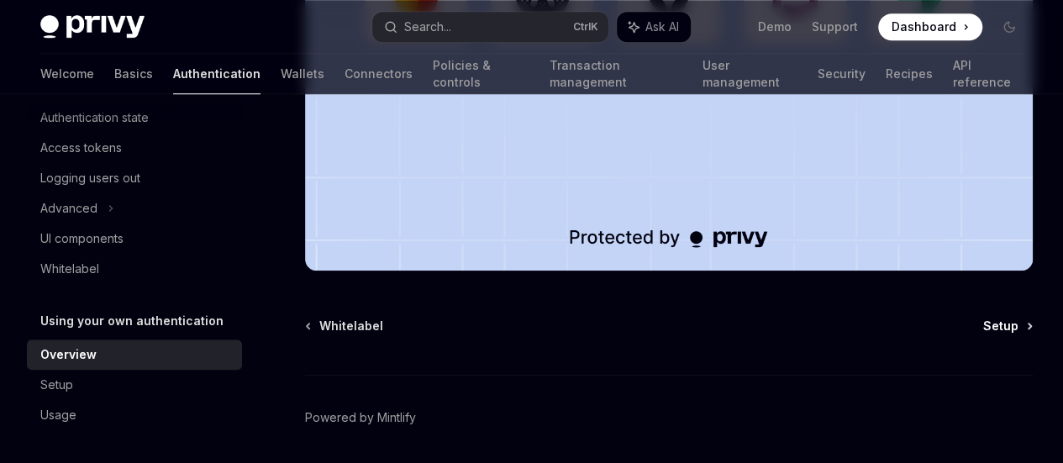
click at [984, 318] on span "Setup" at bounding box center [1001, 326] width 35 height 17
type textarea "*"
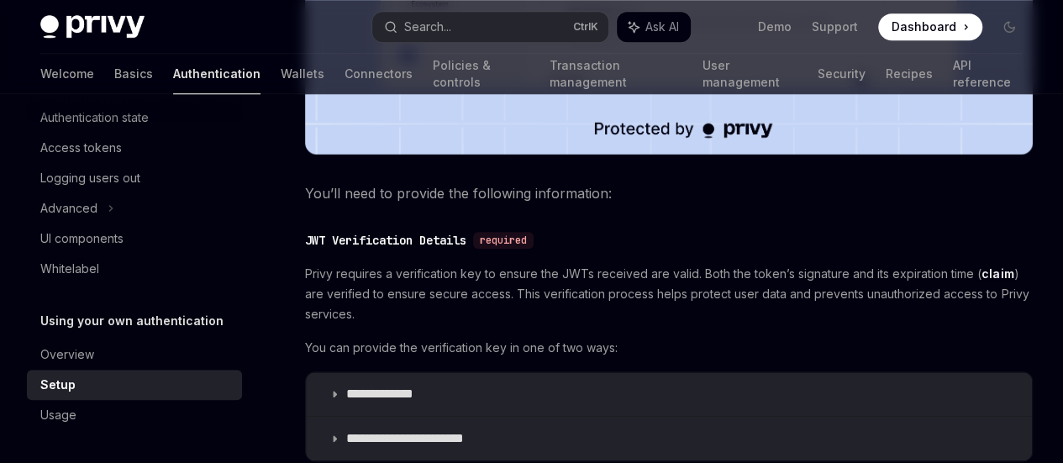
scroll to position [758, 0]
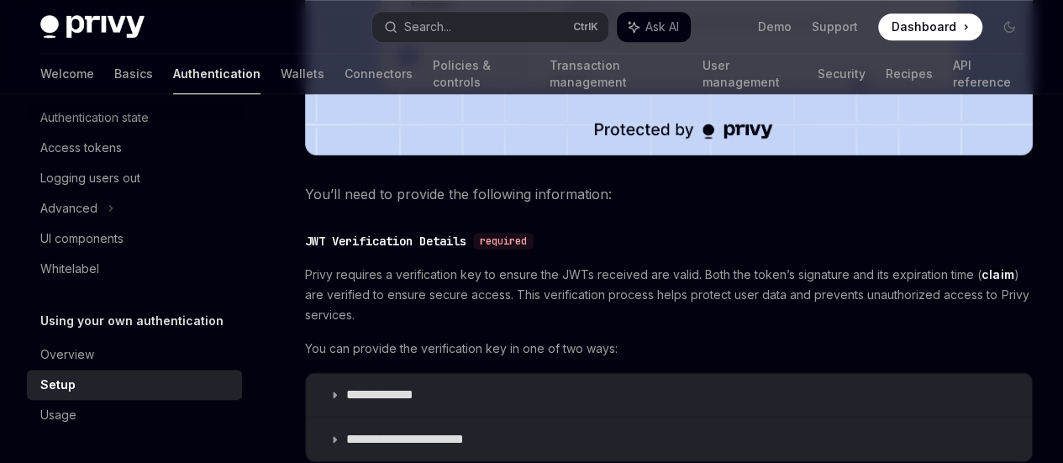
click at [594, 373] on summary "**********" at bounding box center [669, 395] width 726 height 44
